Goal: Browse casually: Explore the website without a specific task or goal

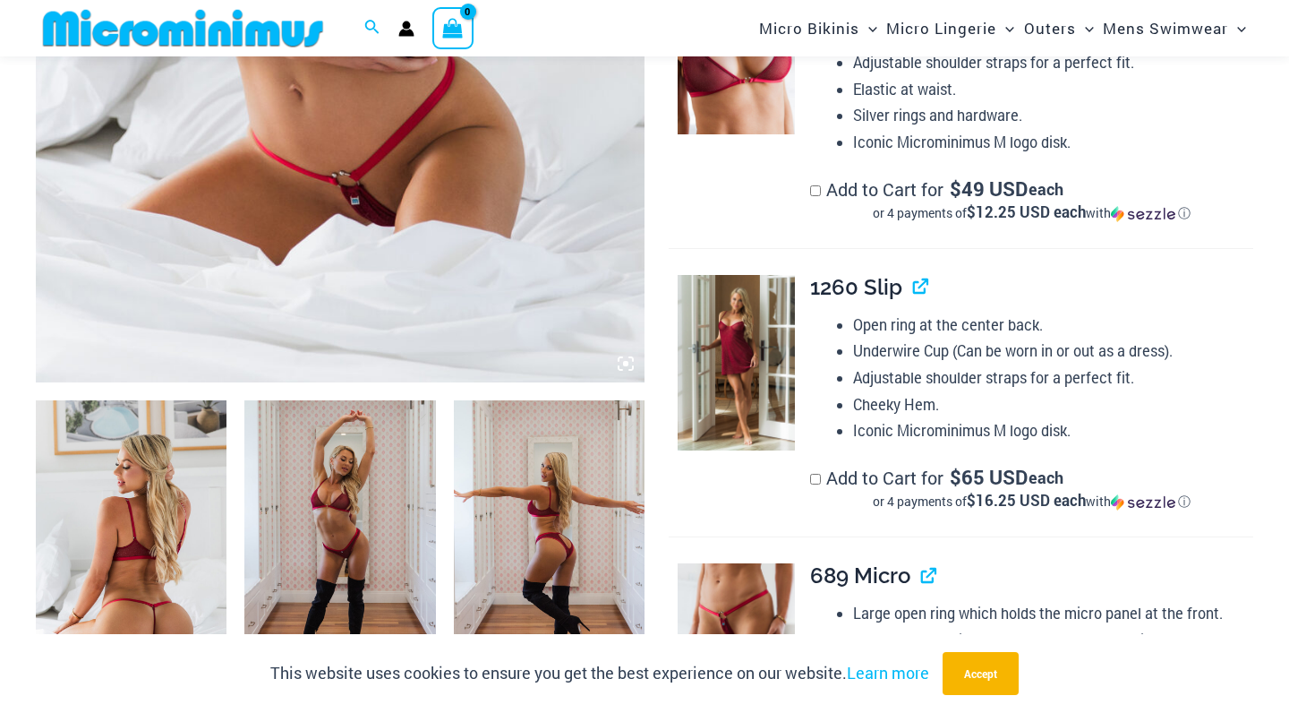
scroll to position [732, 0]
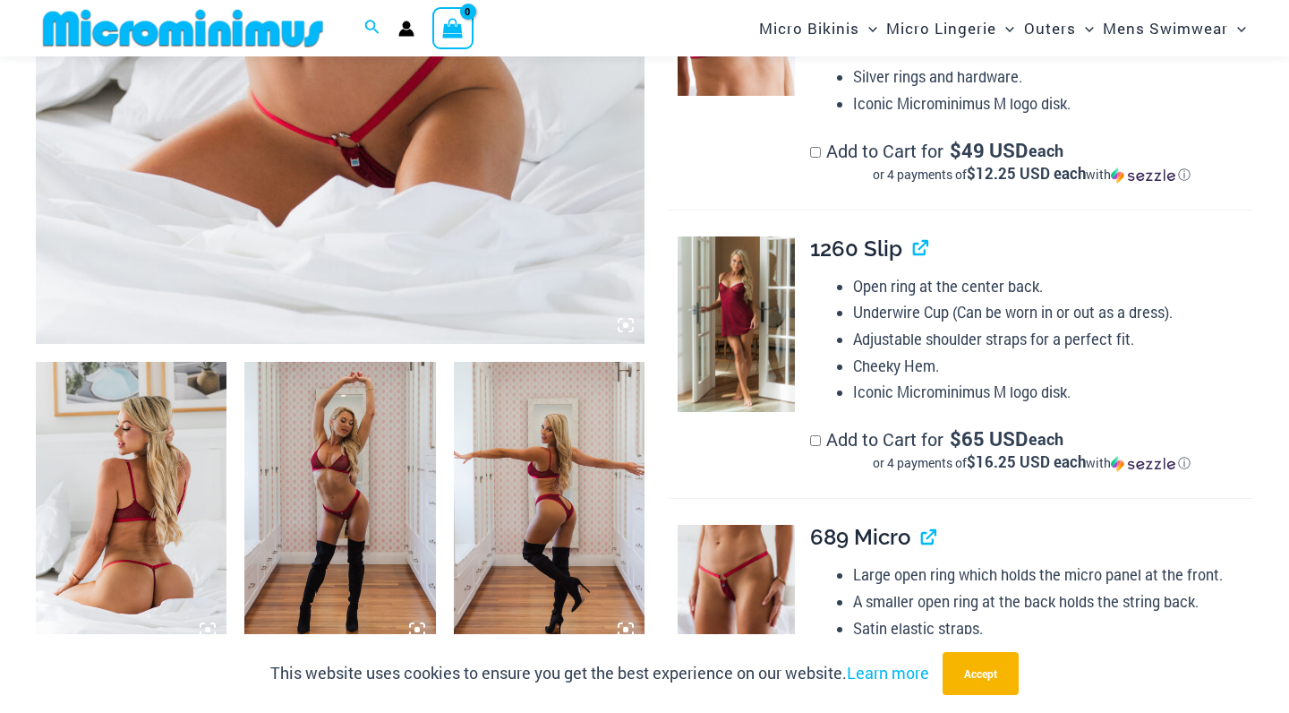
click at [165, 432] on img at bounding box center [131, 505] width 191 height 287
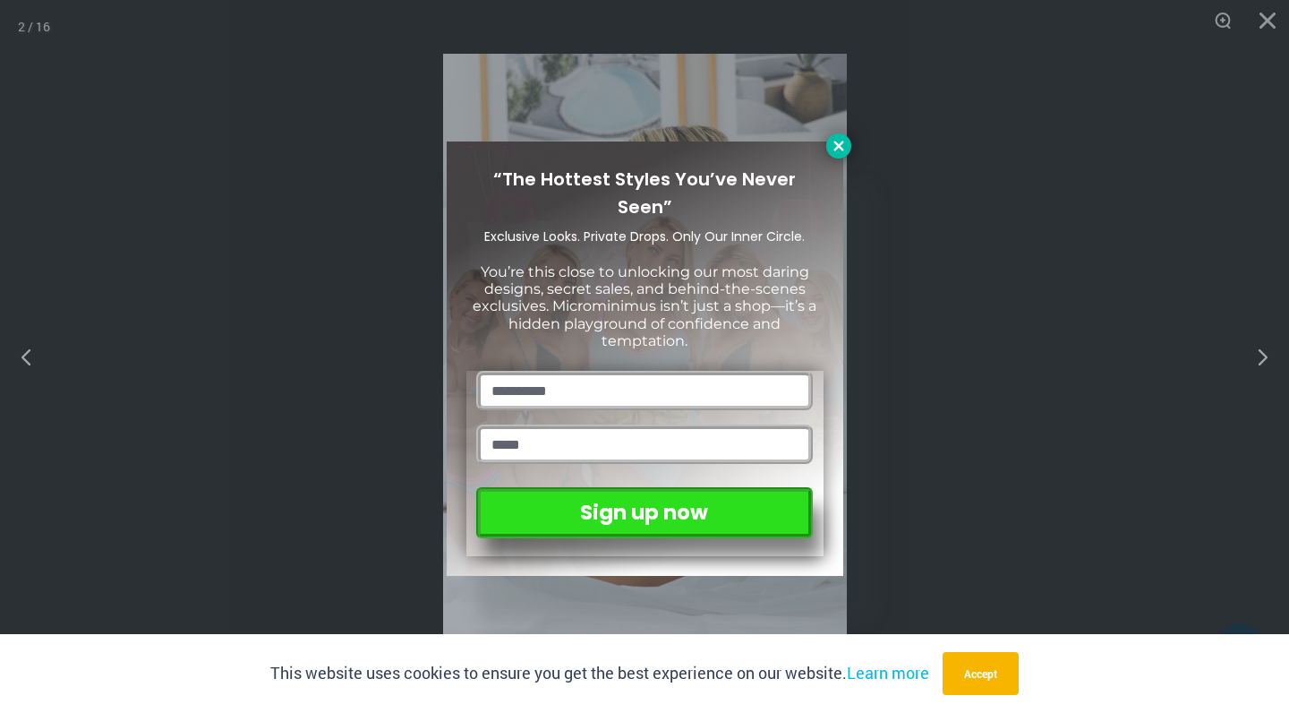
click at [835, 145] on icon at bounding box center [839, 146] width 16 height 16
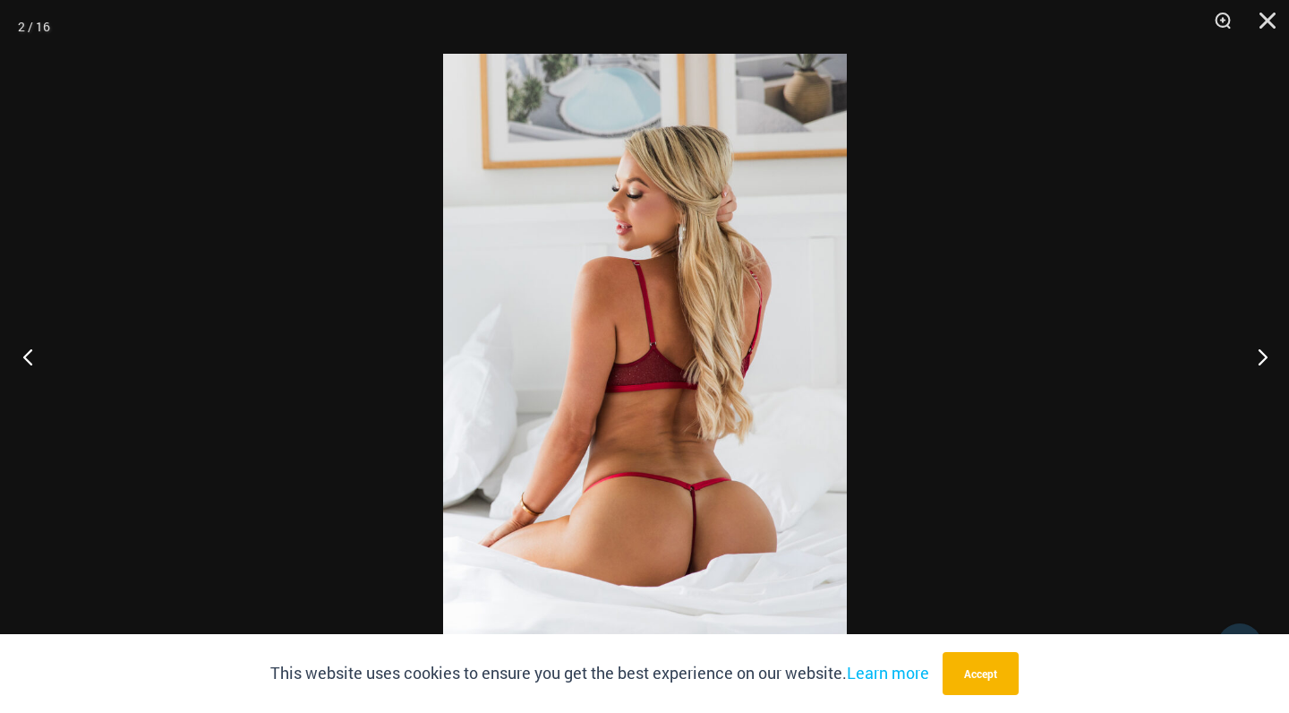
click at [28, 351] on button "Previous" at bounding box center [33, 357] width 67 height 90
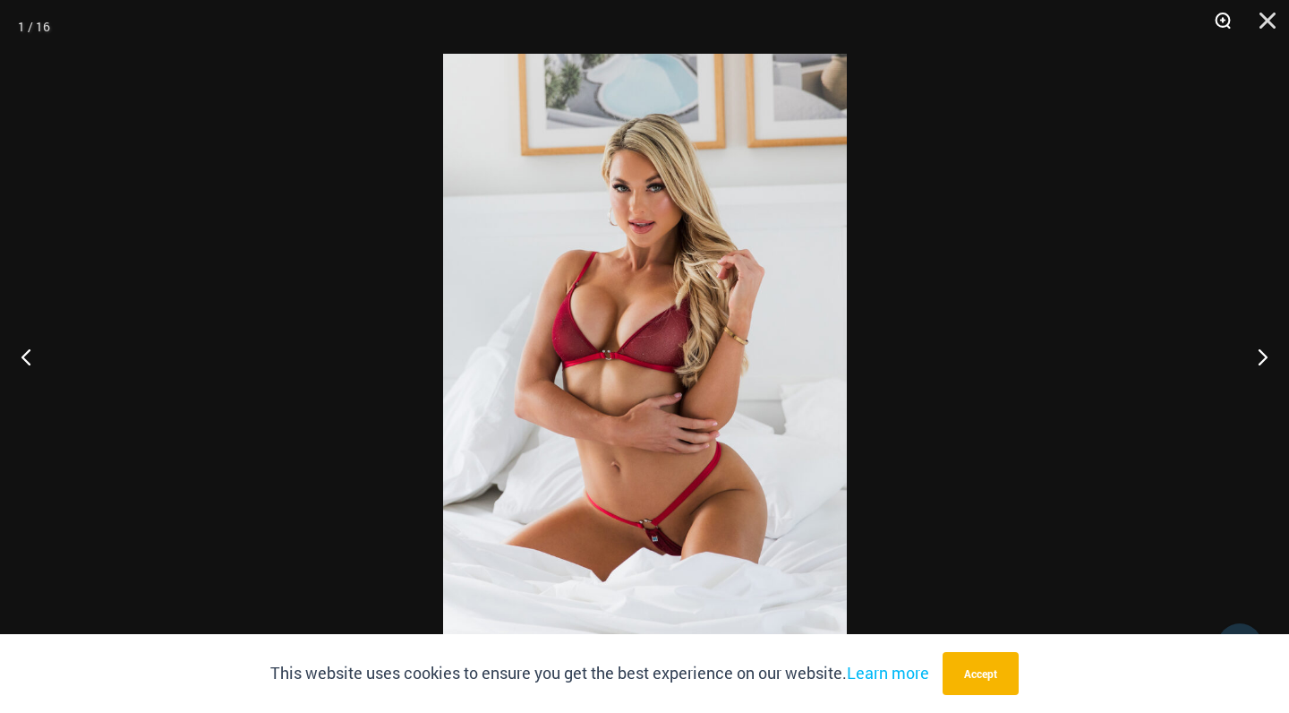
click at [1222, 19] on button "Zoom" at bounding box center [1217, 27] width 45 height 54
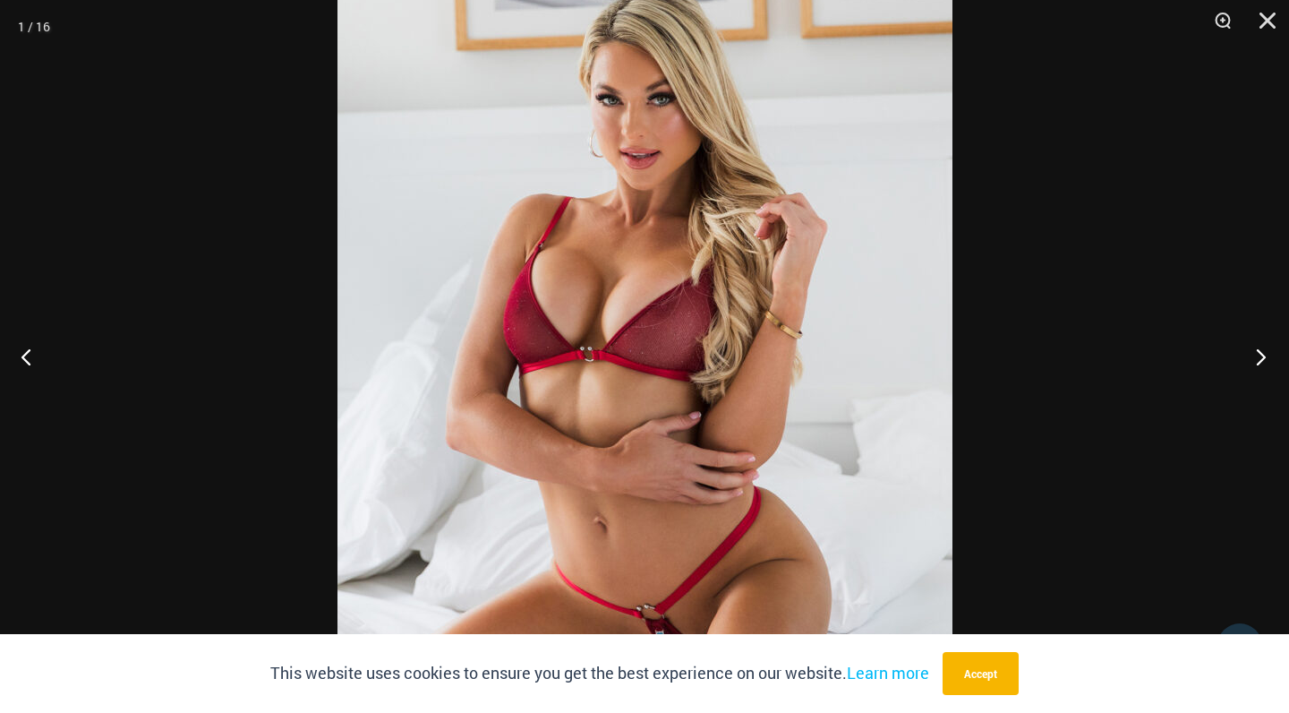
click at [1259, 353] on button "Next" at bounding box center [1255, 357] width 67 height 90
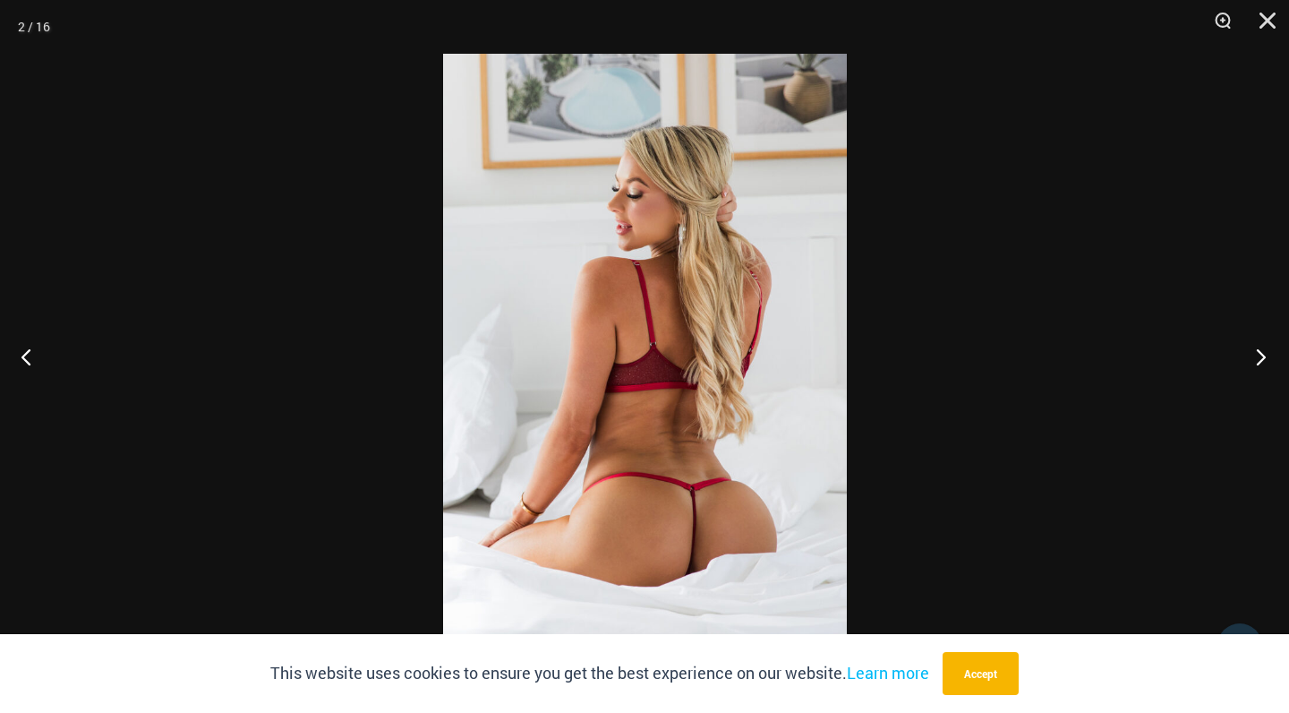
click at [1259, 353] on button "Next" at bounding box center [1255, 357] width 67 height 90
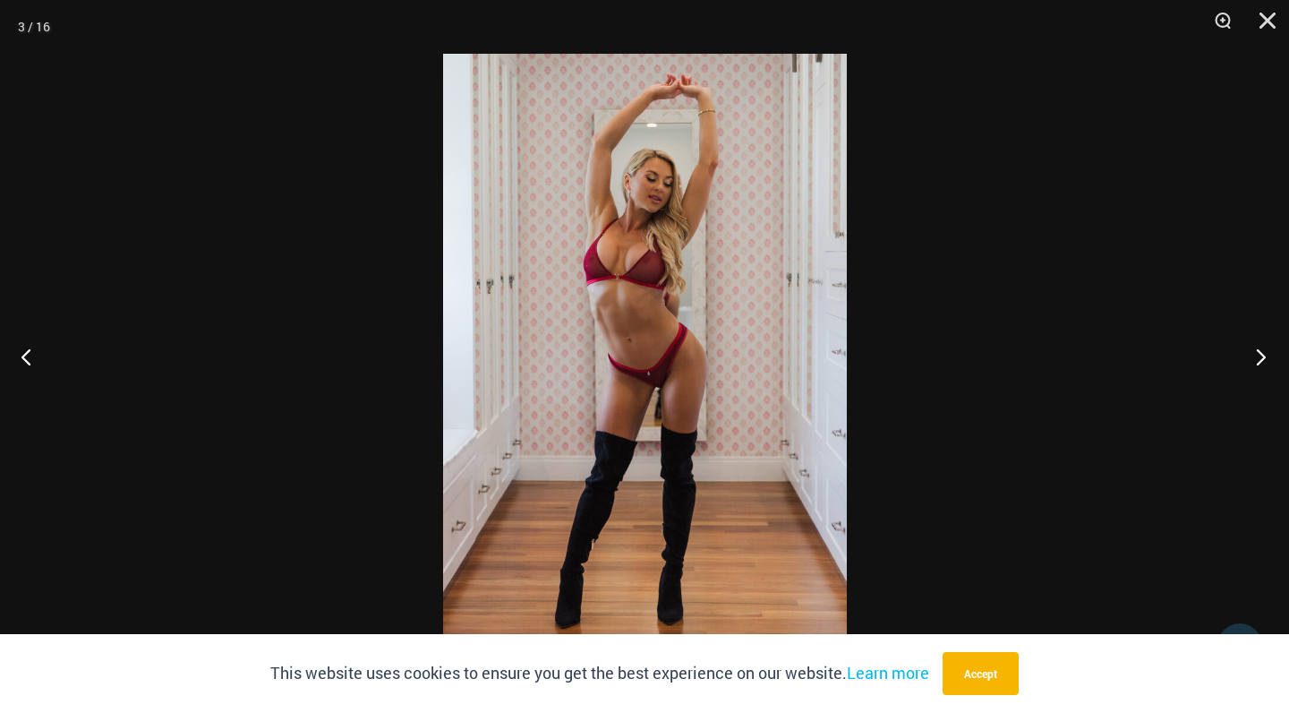
click at [1259, 353] on button "Next" at bounding box center [1255, 357] width 67 height 90
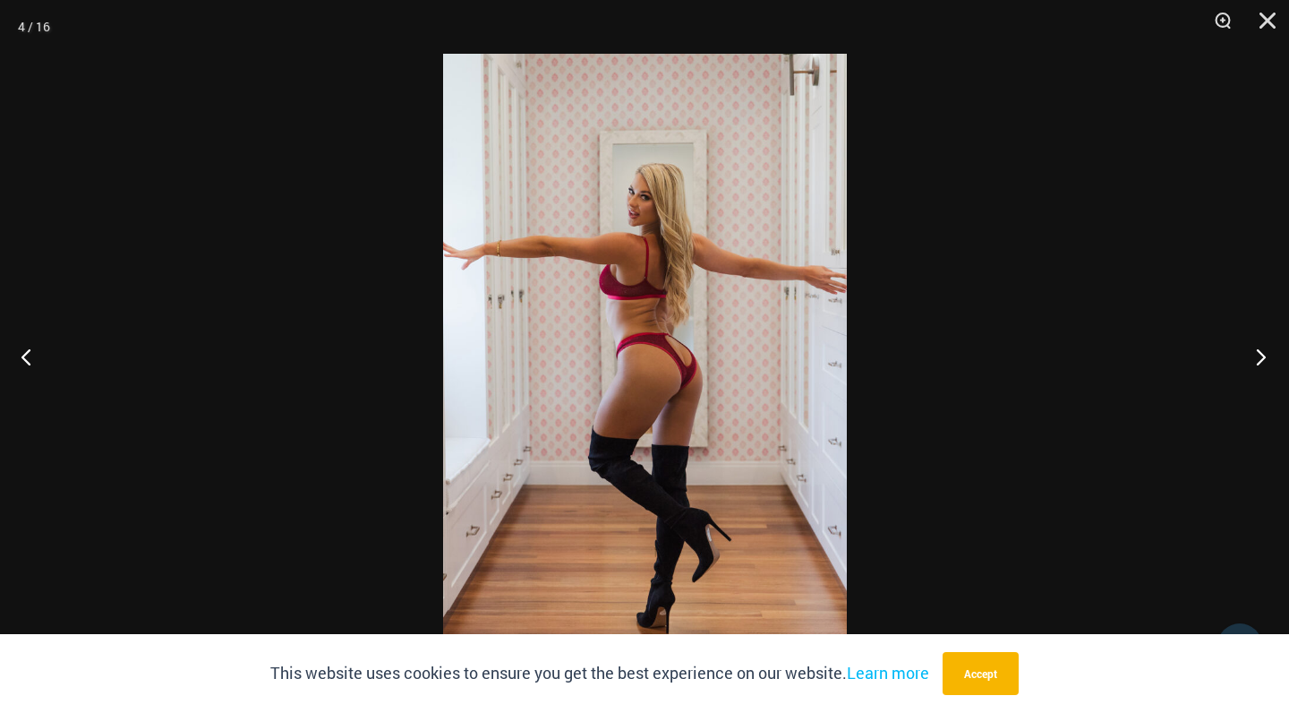
click at [1259, 352] on button "Next" at bounding box center [1255, 357] width 67 height 90
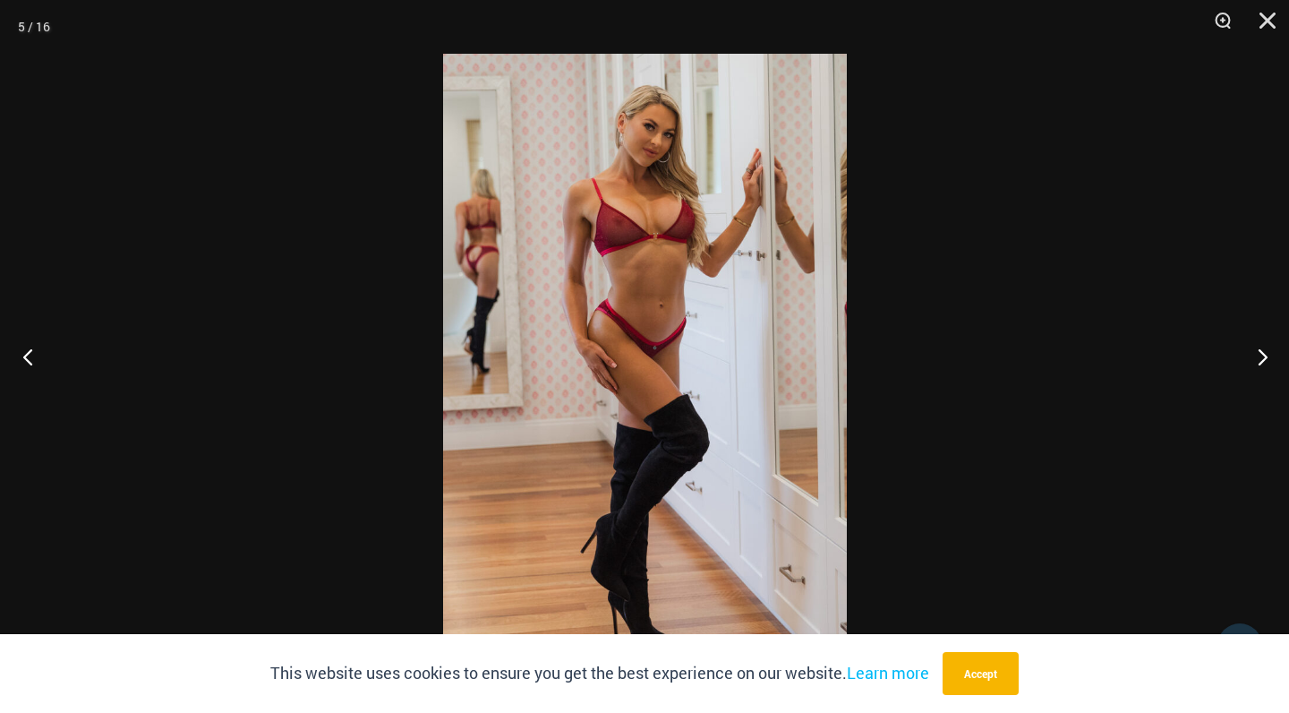
click at [27, 355] on button "Previous" at bounding box center [33, 357] width 67 height 90
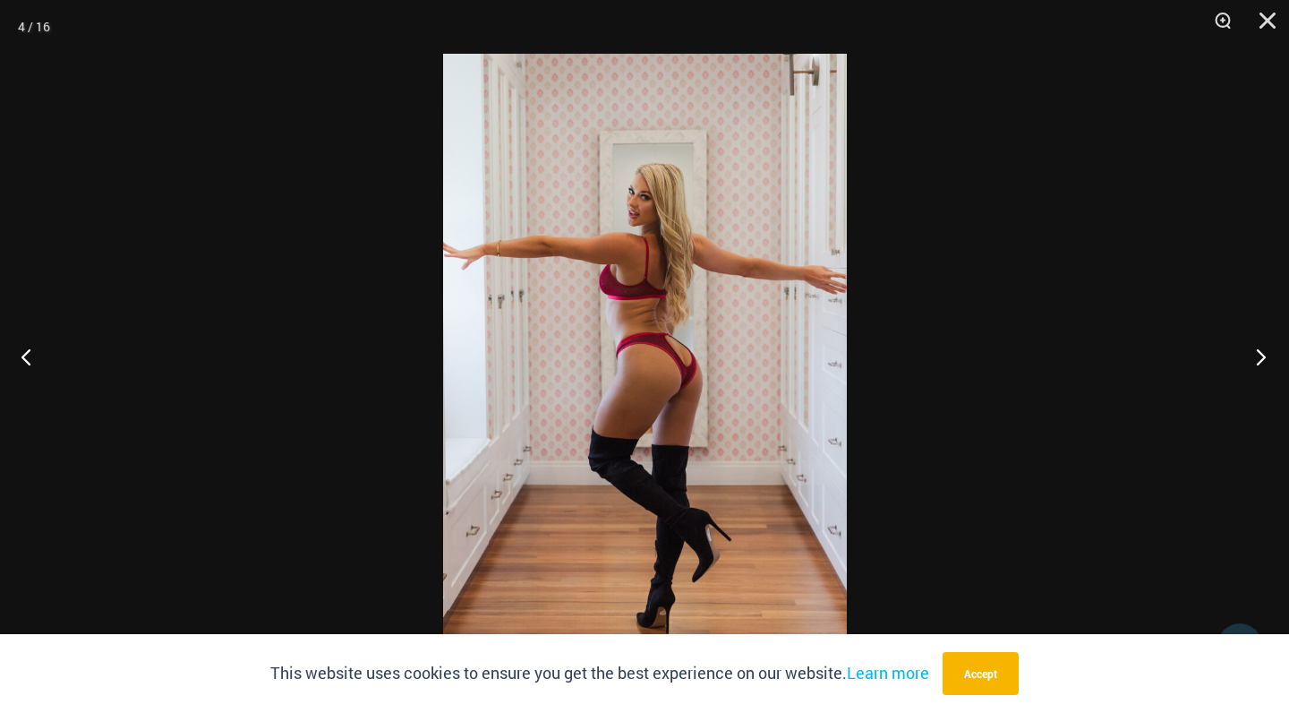
click at [1260, 356] on button "Next" at bounding box center [1255, 357] width 67 height 90
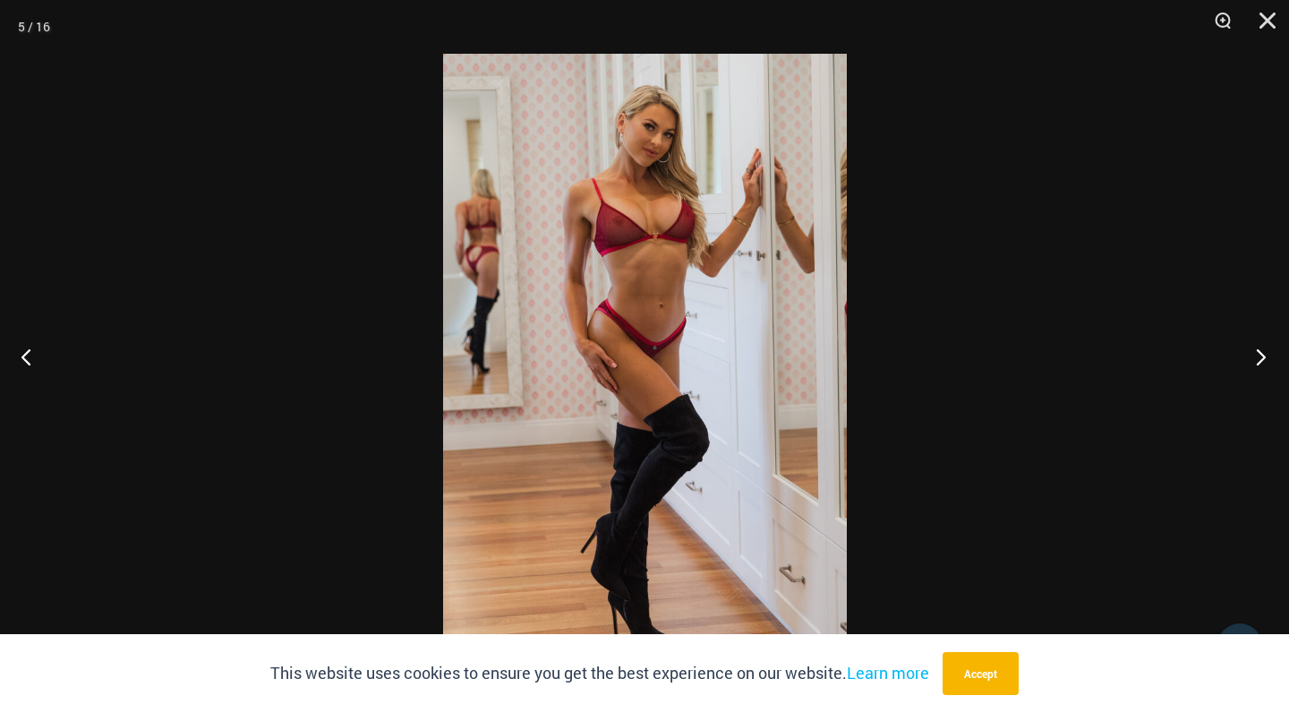
click at [1261, 355] on button "Next" at bounding box center [1255, 357] width 67 height 90
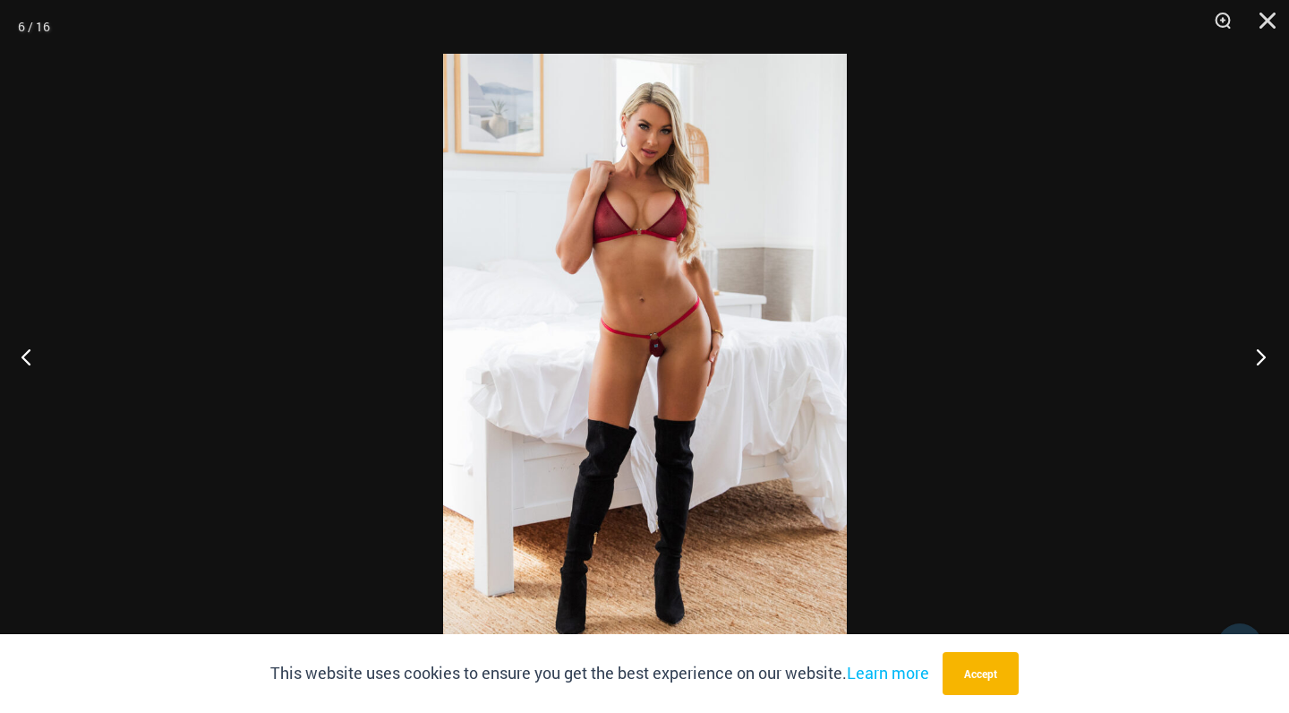
click at [1261, 354] on button "Next" at bounding box center [1255, 357] width 67 height 90
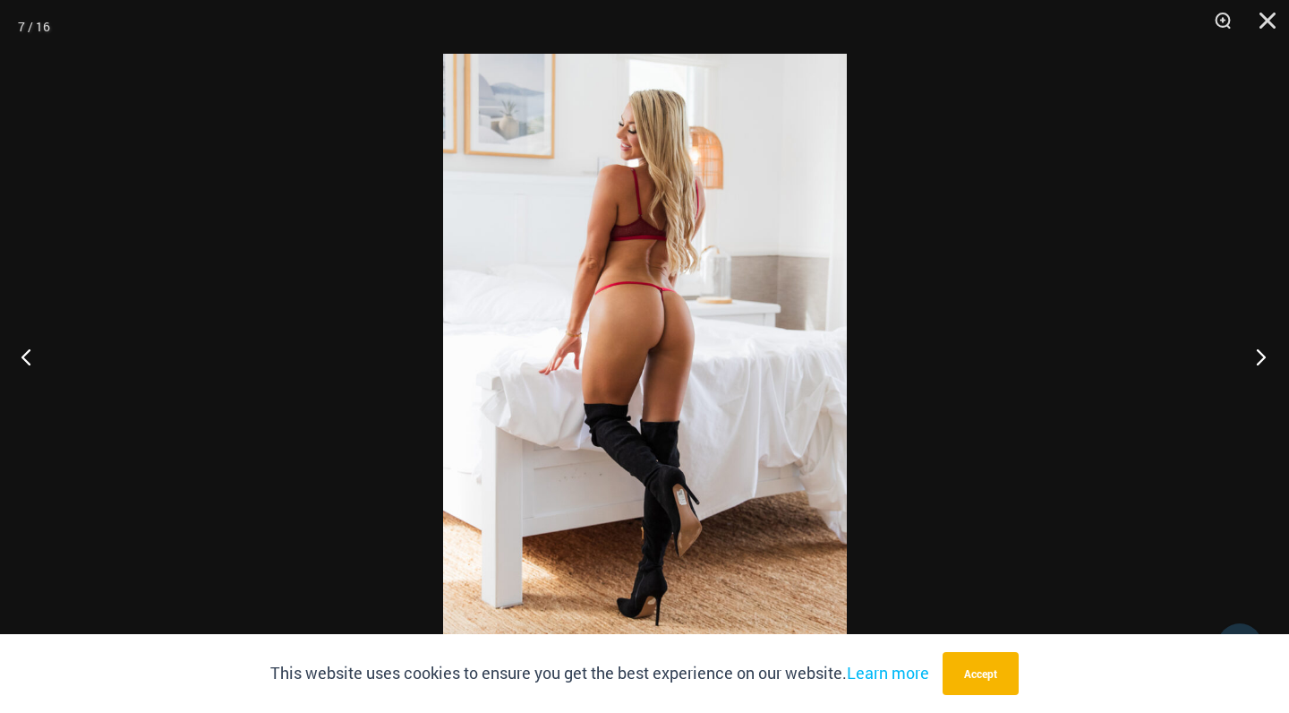
click at [1261, 354] on button "Next" at bounding box center [1255, 357] width 67 height 90
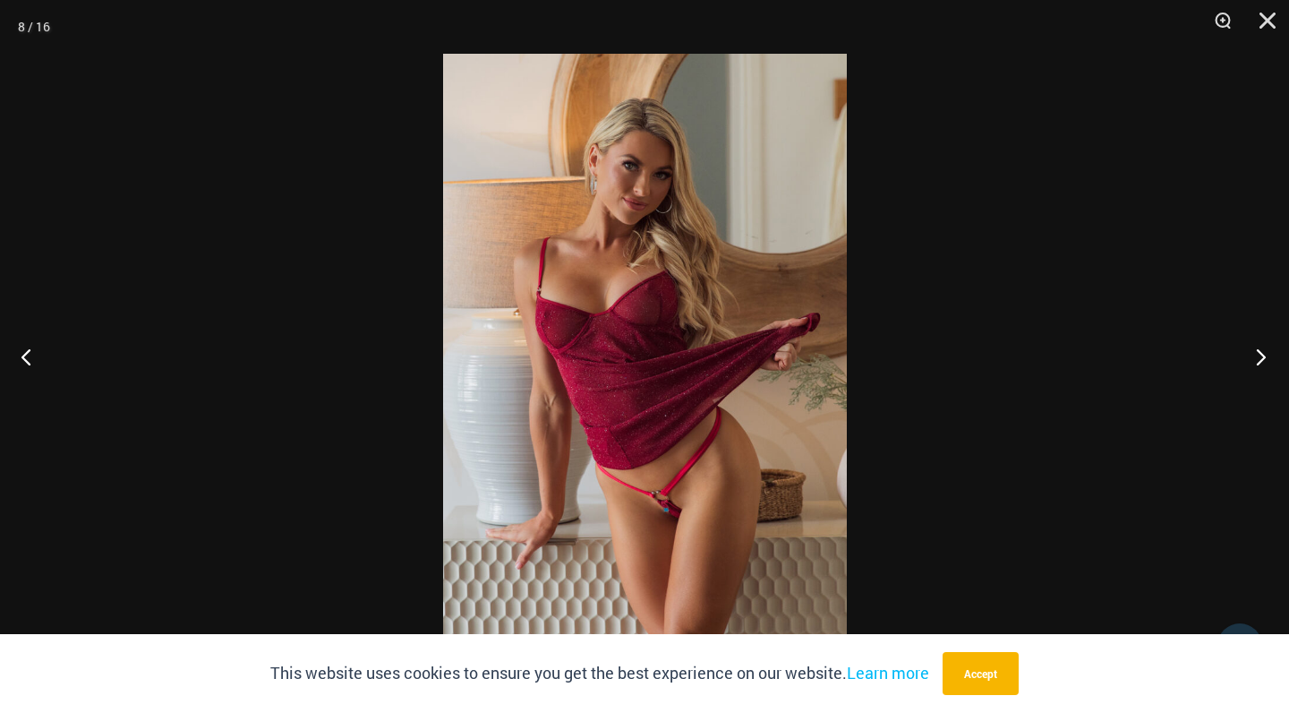
click at [1261, 354] on button "Next" at bounding box center [1255, 357] width 67 height 90
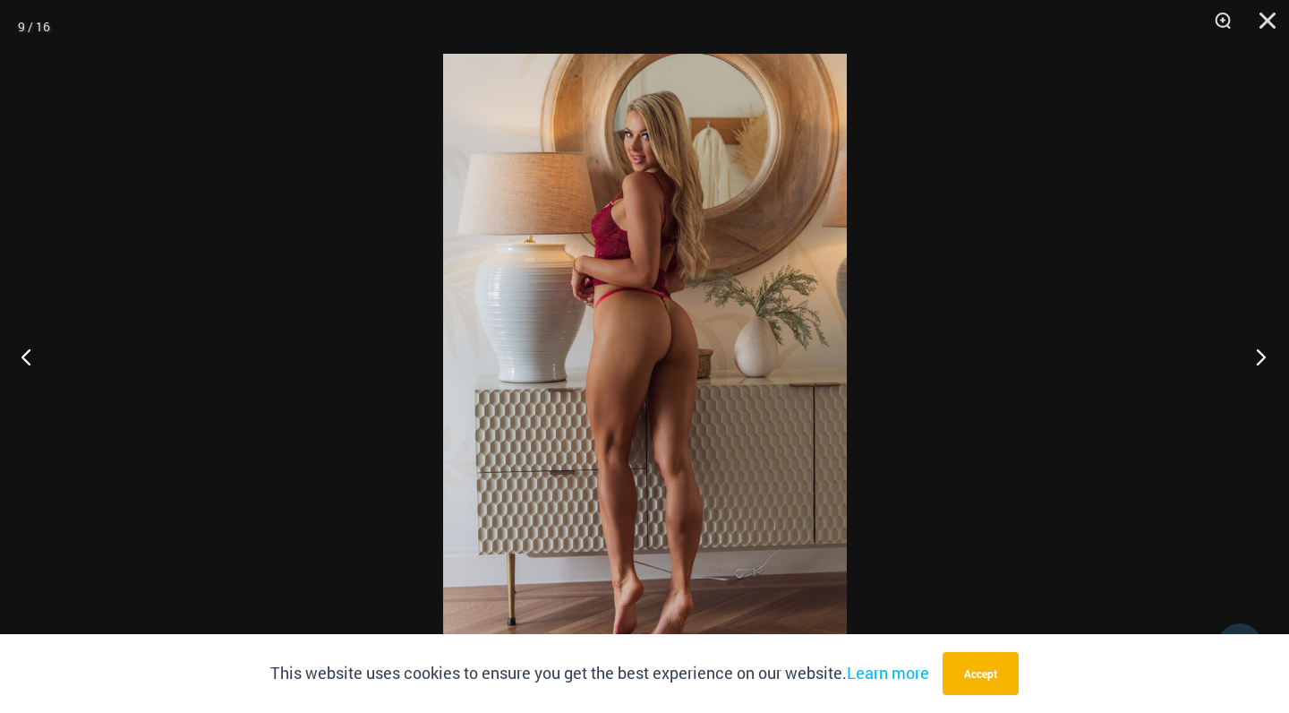
click at [1261, 354] on button "Next" at bounding box center [1255, 357] width 67 height 90
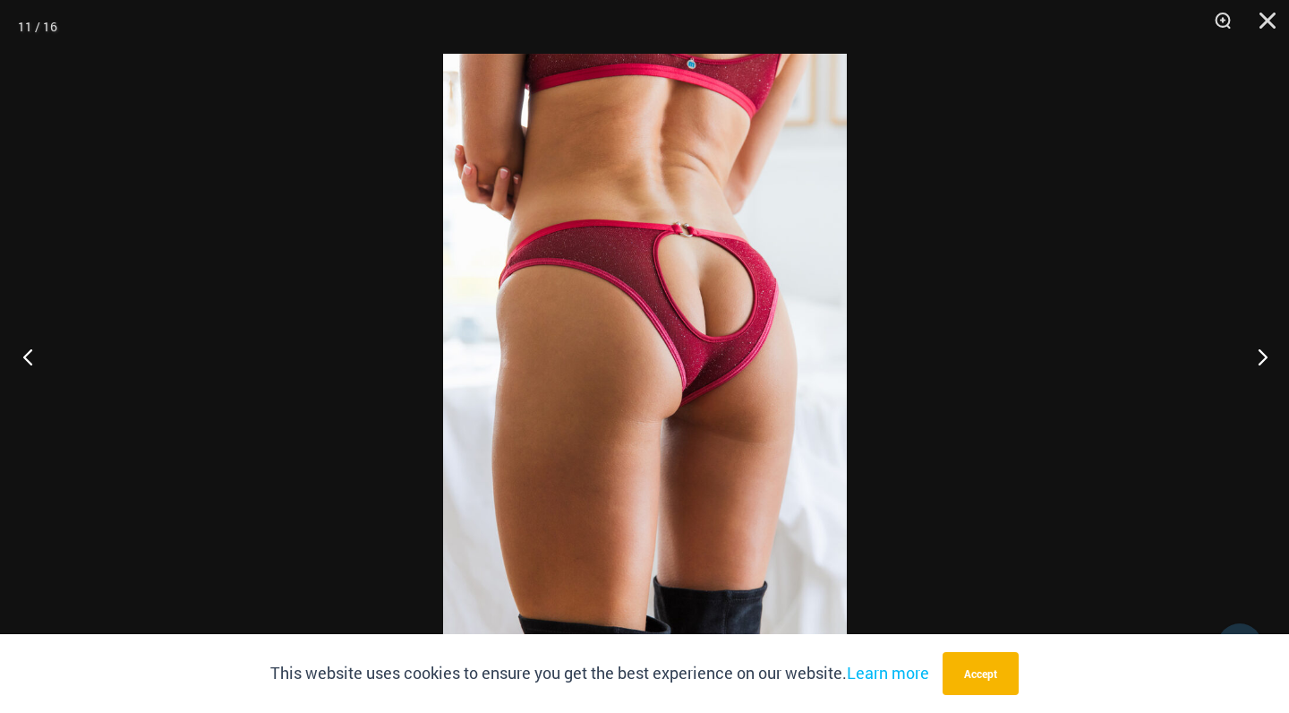
click at [30, 354] on button "Previous" at bounding box center [33, 357] width 67 height 90
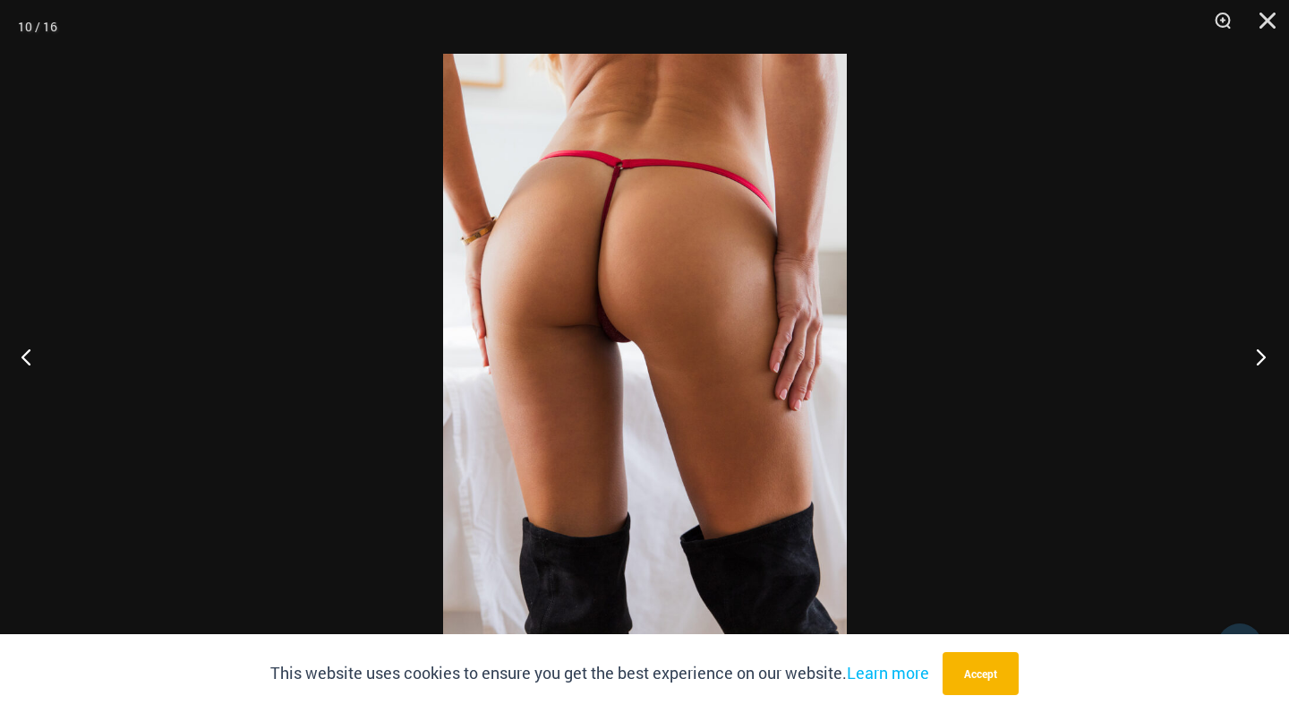
click at [1256, 354] on button "Next" at bounding box center [1255, 357] width 67 height 90
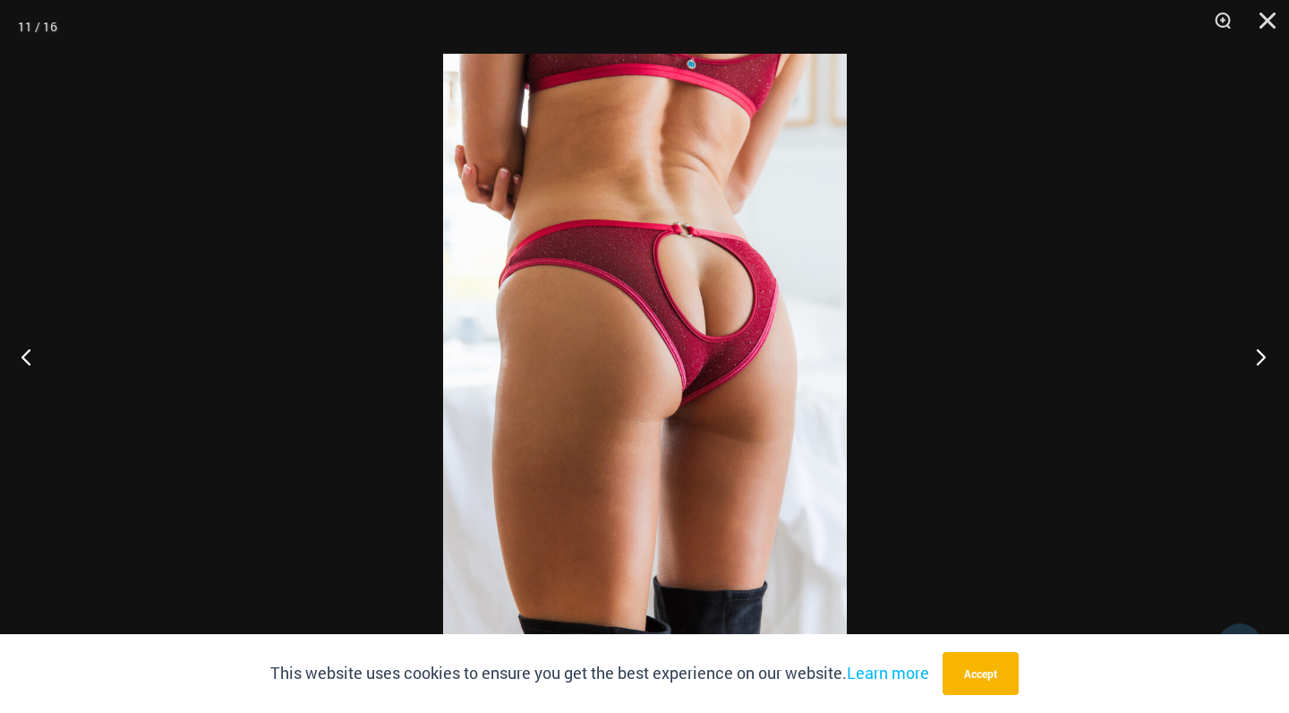
click at [1256, 354] on button "Next" at bounding box center [1255, 357] width 67 height 90
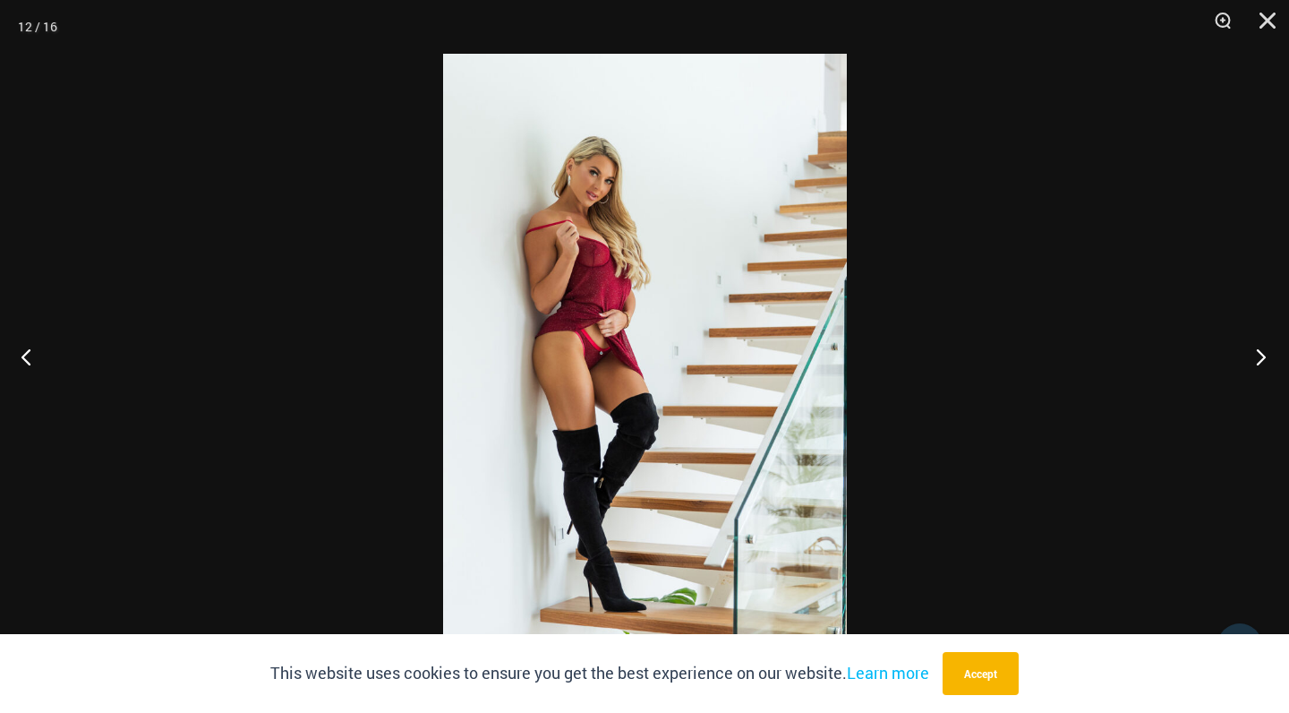
click at [1256, 354] on button "Next" at bounding box center [1255, 357] width 67 height 90
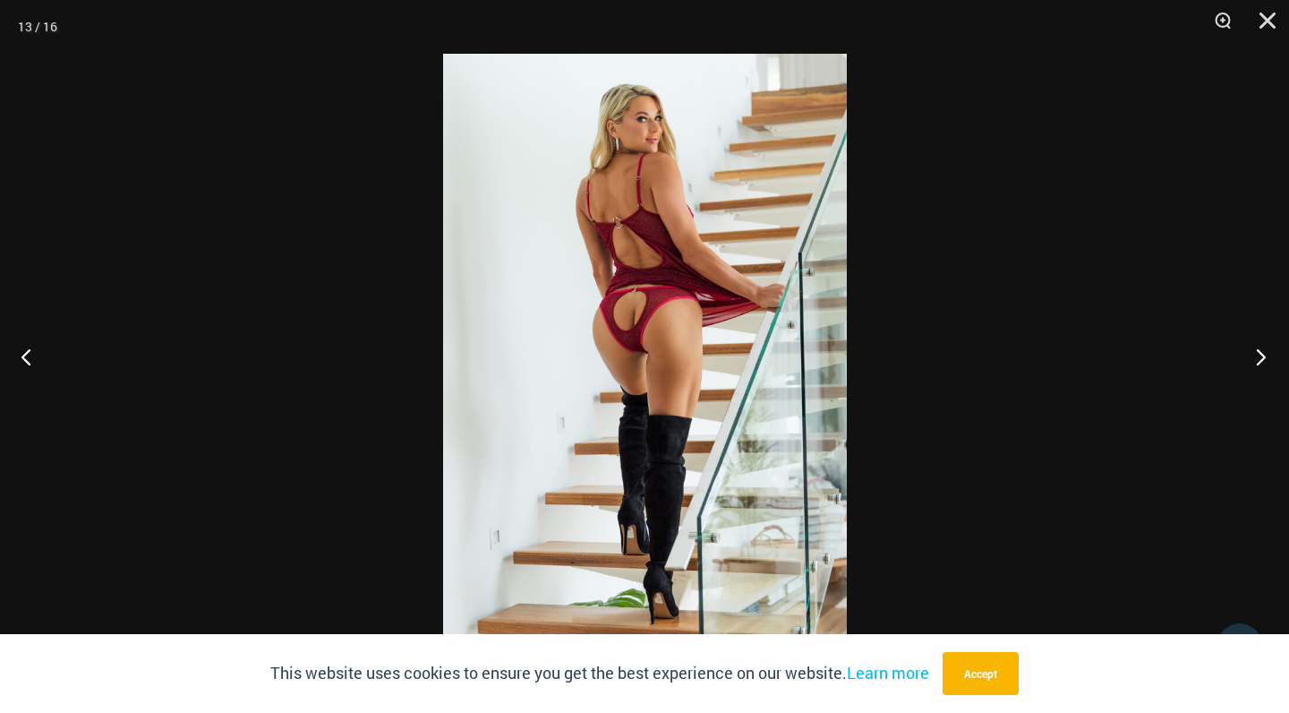
click at [1256, 354] on button "Next" at bounding box center [1255, 357] width 67 height 90
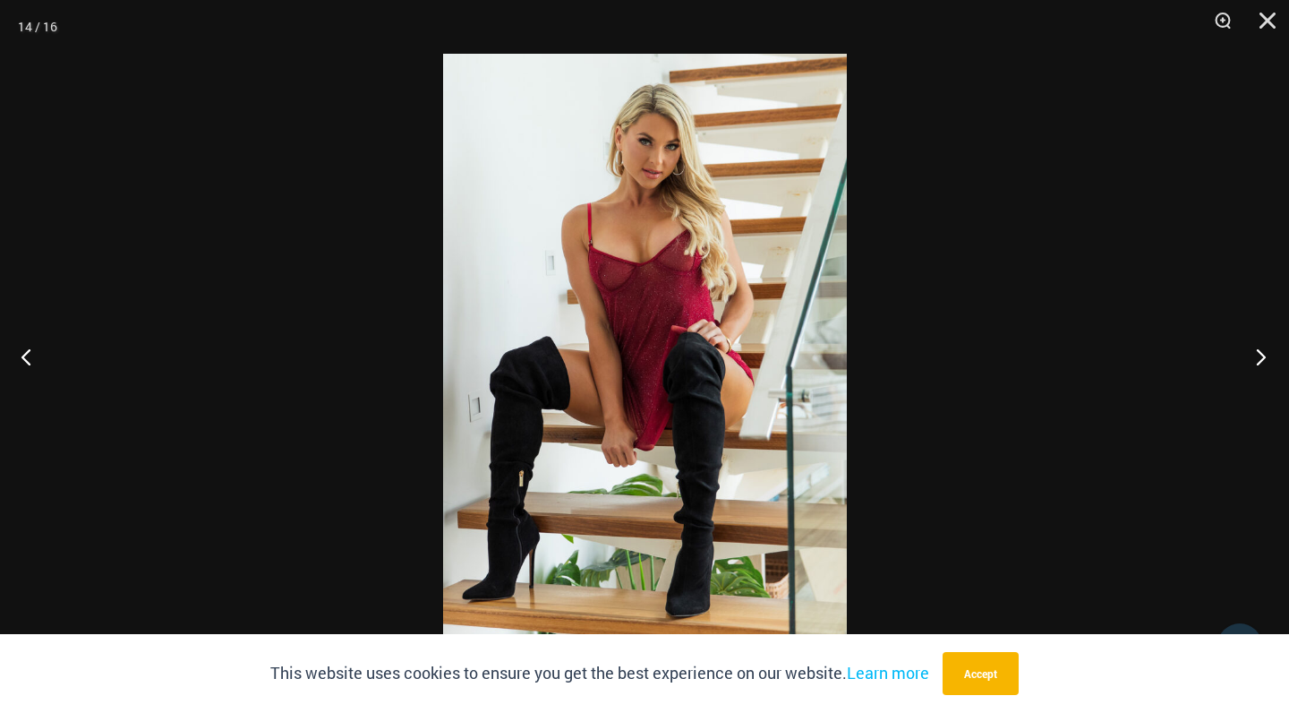
click at [1256, 354] on button "Next" at bounding box center [1255, 357] width 67 height 90
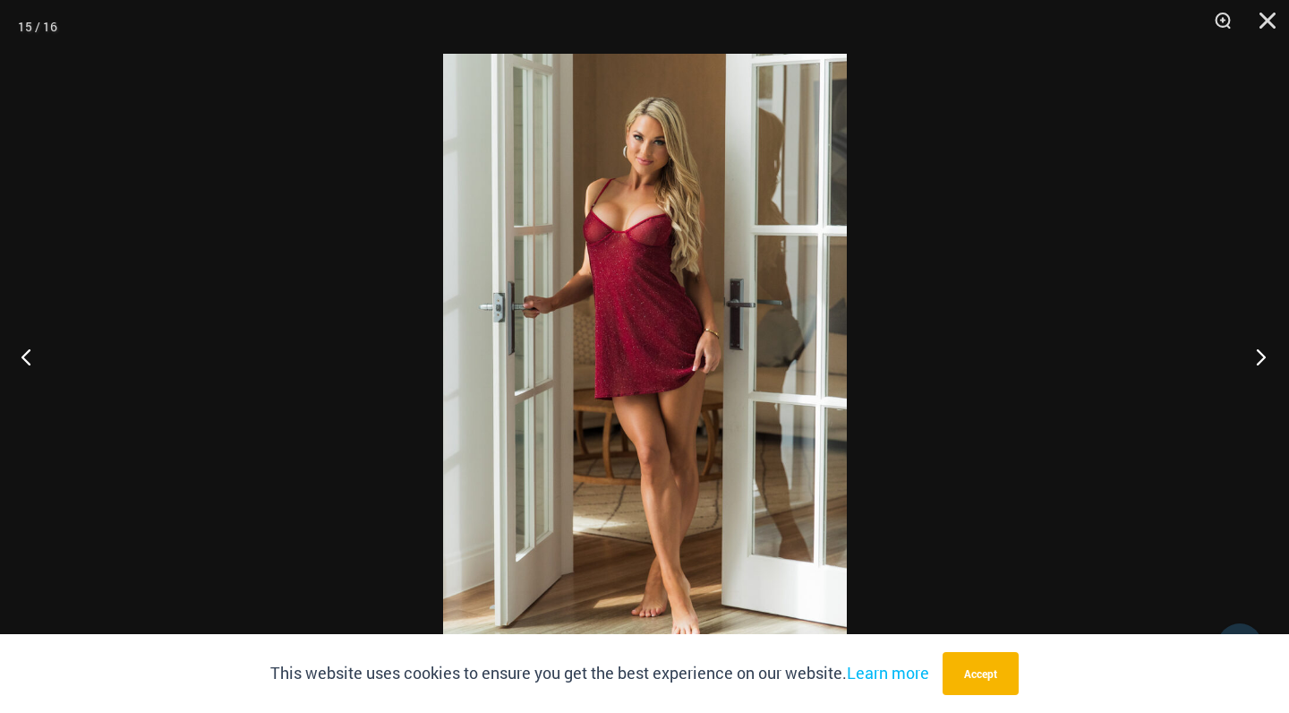
click at [1256, 354] on button "Next" at bounding box center [1255, 357] width 67 height 90
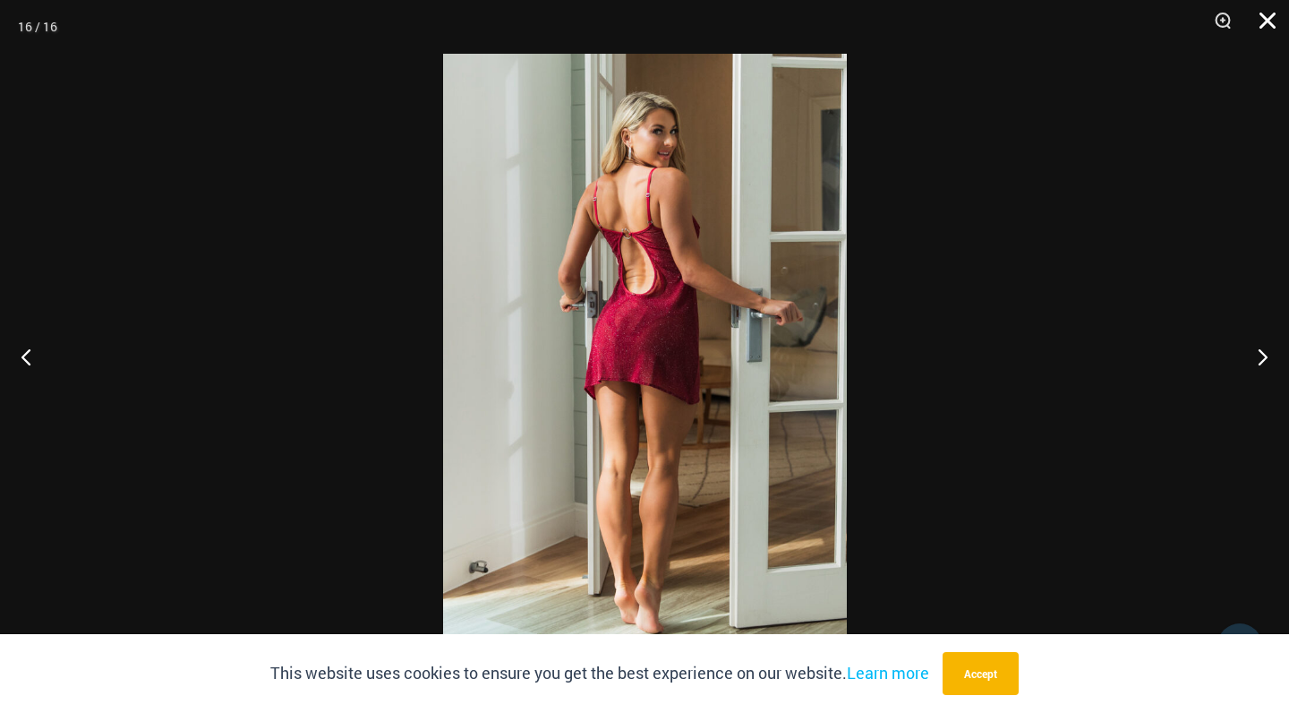
click at [1266, 24] on button "Close" at bounding box center [1261, 27] width 45 height 54
